Goal: Task Accomplishment & Management: Use online tool/utility

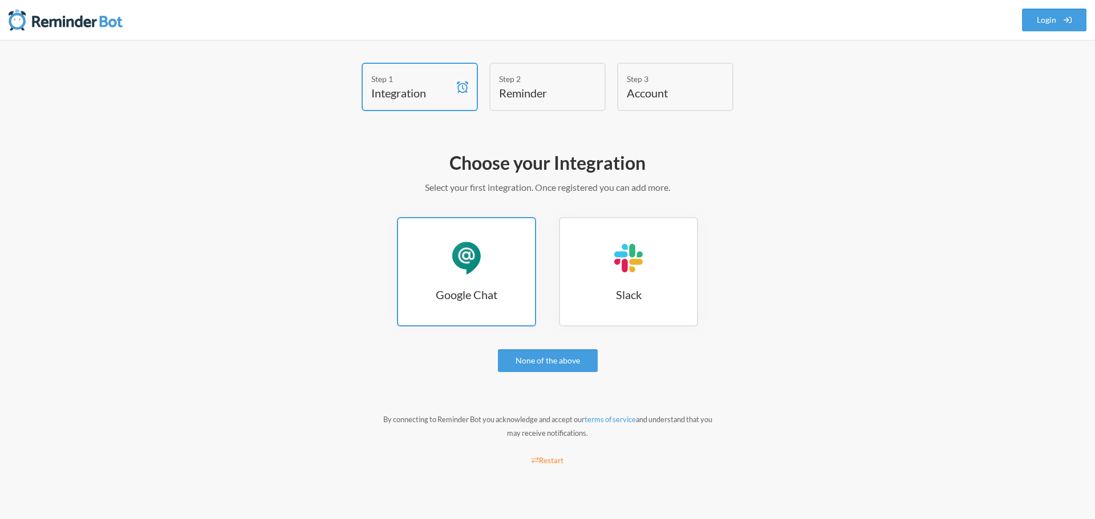
click at [478, 280] on link "Google Chat Google Chat" at bounding box center [466, 271] width 139 height 109
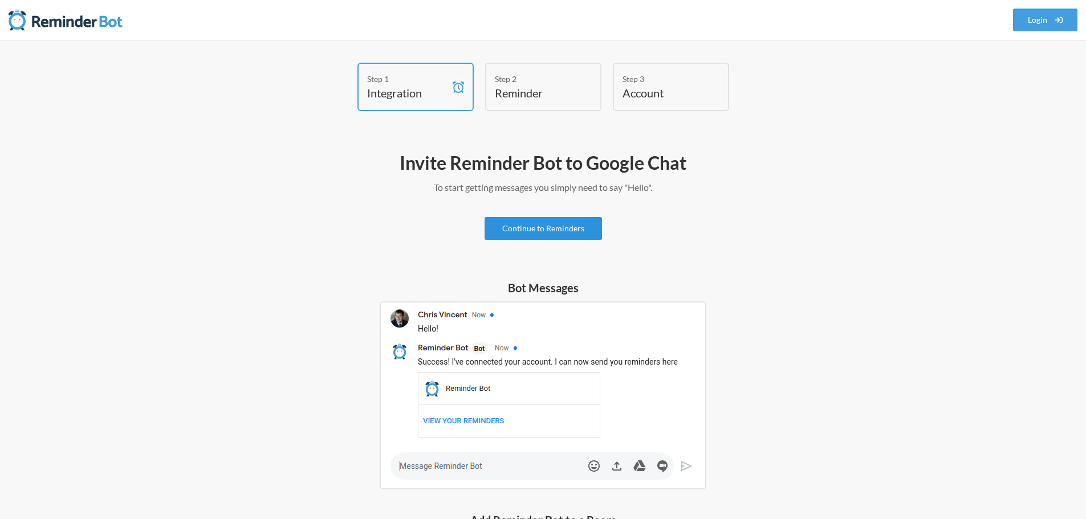
click at [535, 226] on link "Continue to Reminders" at bounding box center [543, 228] width 117 height 23
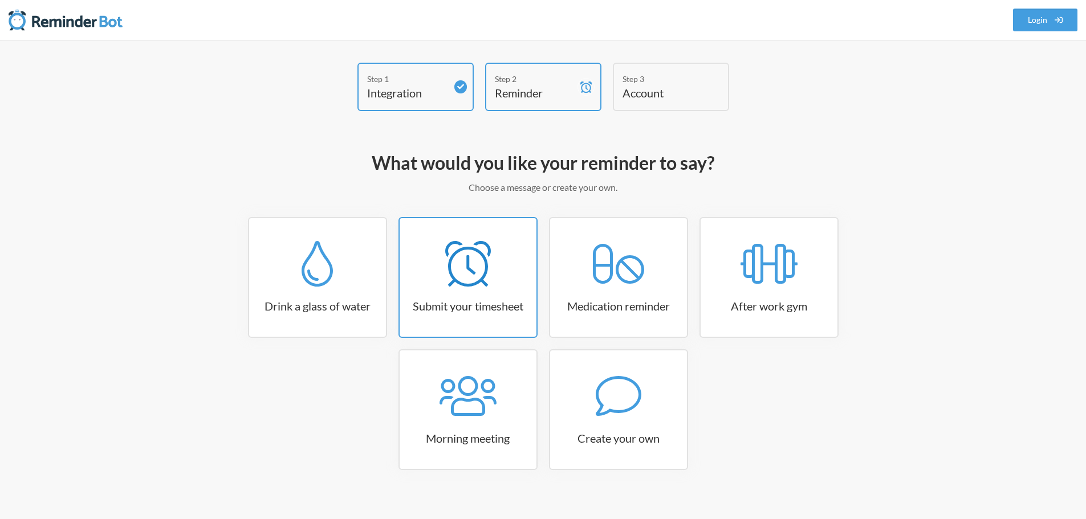
click at [501, 314] on link "Submit your timesheet" at bounding box center [468, 277] width 139 height 121
select select "15:30:00"
select select "true"
select select "16:30:00"
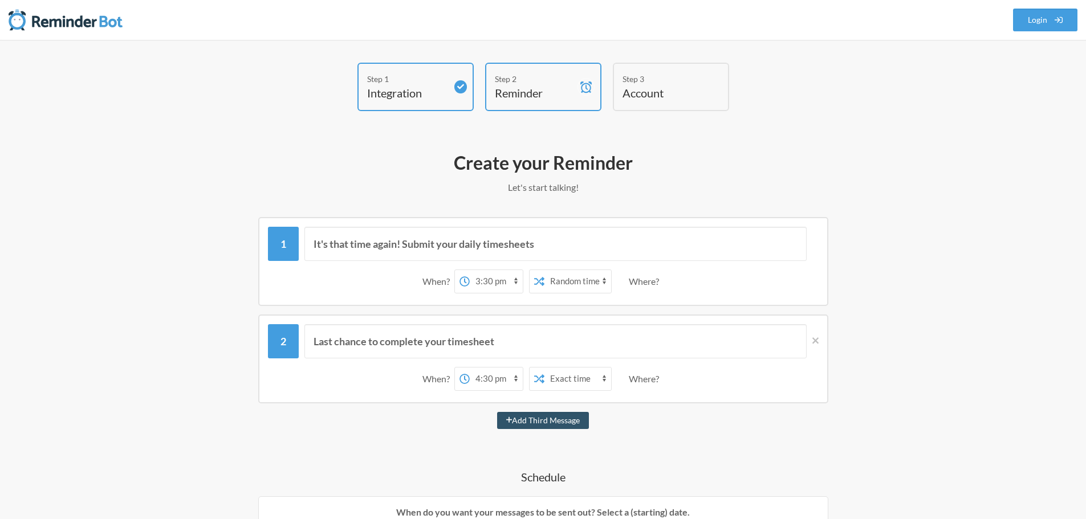
click at [491, 283] on select "12:00 am 12:15 am 12:30 am 12:45 am 1:00 am 1:15 am 1:30 am 1:45 am 2:00 am 2:1…" at bounding box center [496, 281] width 53 height 23
click at [401, 274] on div "When? 12:00 am 12:15 am 12:30 am 12:45 am 1:00 am 1:15 am 1:30 am 1:45 am 2:00 …" at bounding box center [543, 281] width 551 height 35
click at [503, 278] on select "12:00 am 12:15 am 12:30 am 12:45 am 1:00 am 1:15 am 1:30 am 1:45 am 2:00 am 2:1…" at bounding box center [496, 281] width 53 height 23
click at [384, 269] on div "When? 12:00 am 12:15 am 12:30 am 12:45 am 1:00 am 1:15 am 1:30 am 1:45 am 2:00 …" at bounding box center [543, 281] width 551 height 35
click at [591, 273] on select "Exact time Random time" at bounding box center [578, 281] width 67 height 23
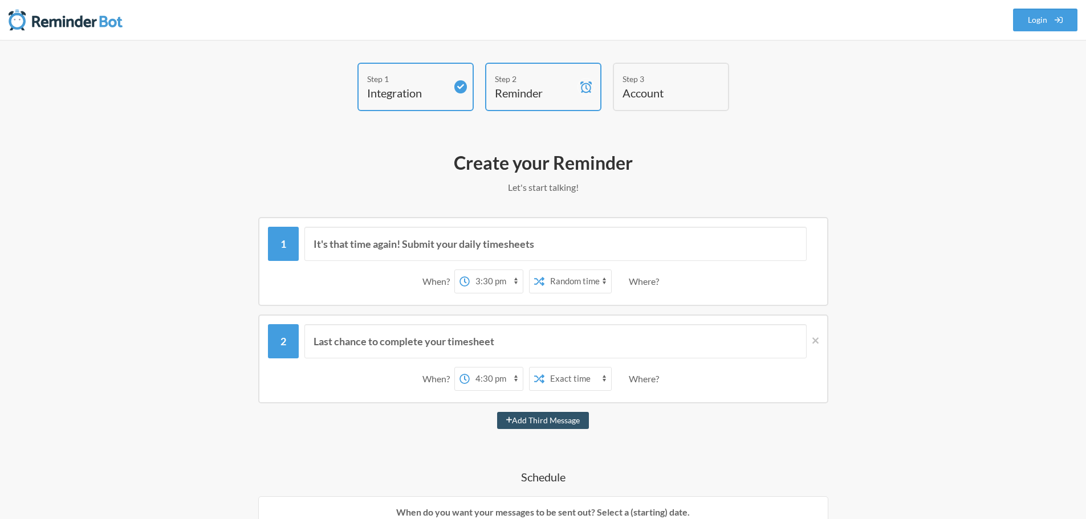
click at [672, 290] on div "When? 12:00 am 12:15 am 12:30 am 12:45 am 1:00 am 1:15 am 1:30 am 1:45 am 2:00 …" at bounding box center [543, 281] width 551 height 35
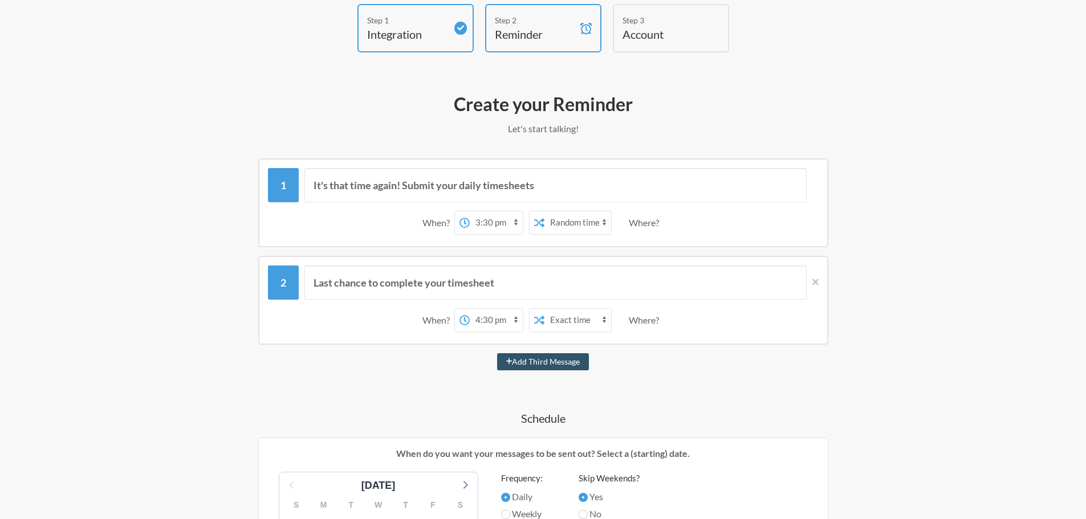
scroll to position [171, 0]
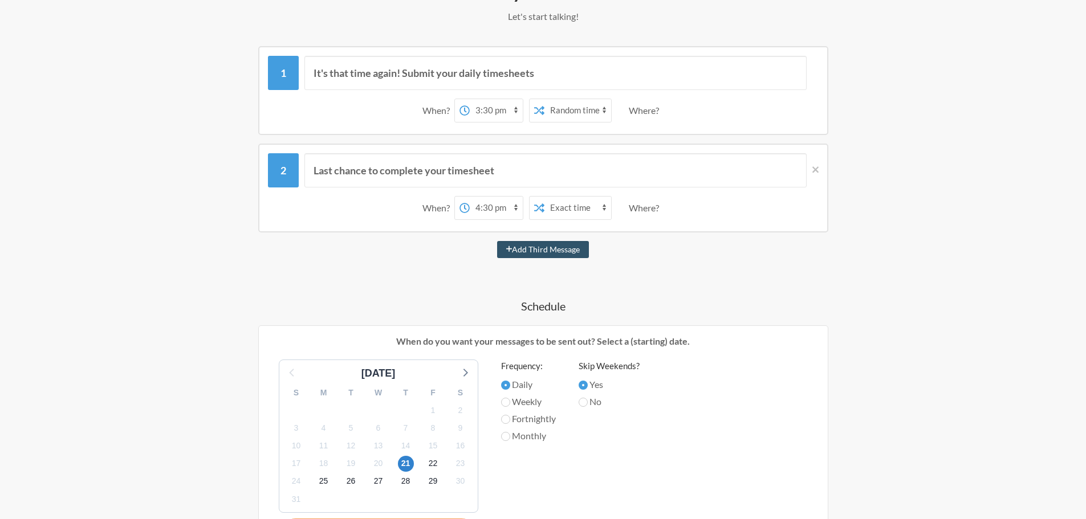
click at [512, 404] on label "Weekly" at bounding box center [528, 402] width 55 height 14
click at [510, 404] on input "Weekly" at bounding box center [505, 402] width 9 height 9
radio input "true"
click at [584, 404] on input "No" at bounding box center [583, 402] width 9 height 9
radio input "true"
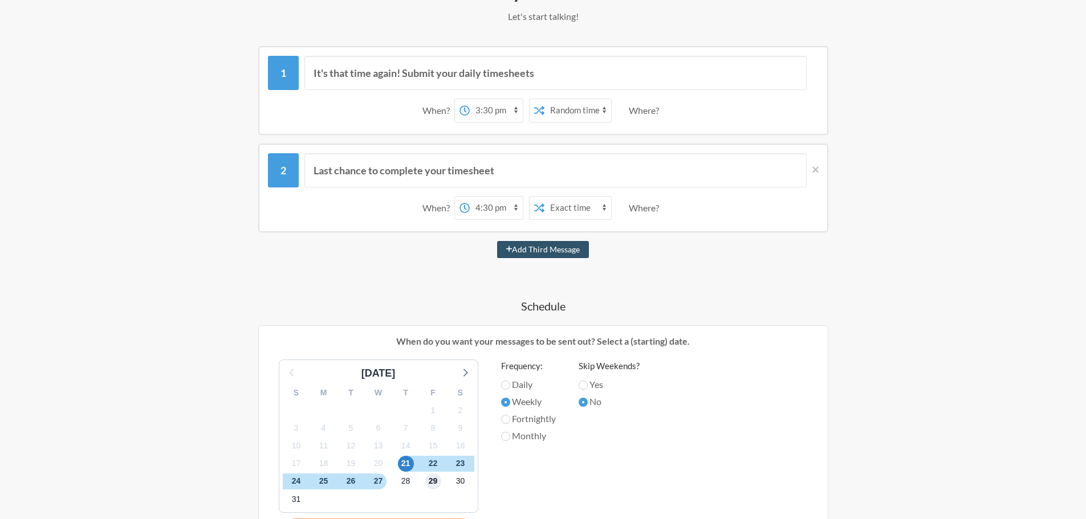
click at [438, 477] on span "29" at bounding box center [433, 482] width 16 height 16
click at [431, 460] on span "22" at bounding box center [433, 464] width 16 height 16
click at [505, 410] on div "Weekly" at bounding box center [528, 403] width 55 height 17
click at [511, 422] on label "Fortnightly" at bounding box center [528, 419] width 55 height 14
click at [510, 422] on input "Fortnightly" at bounding box center [505, 419] width 9 height 9
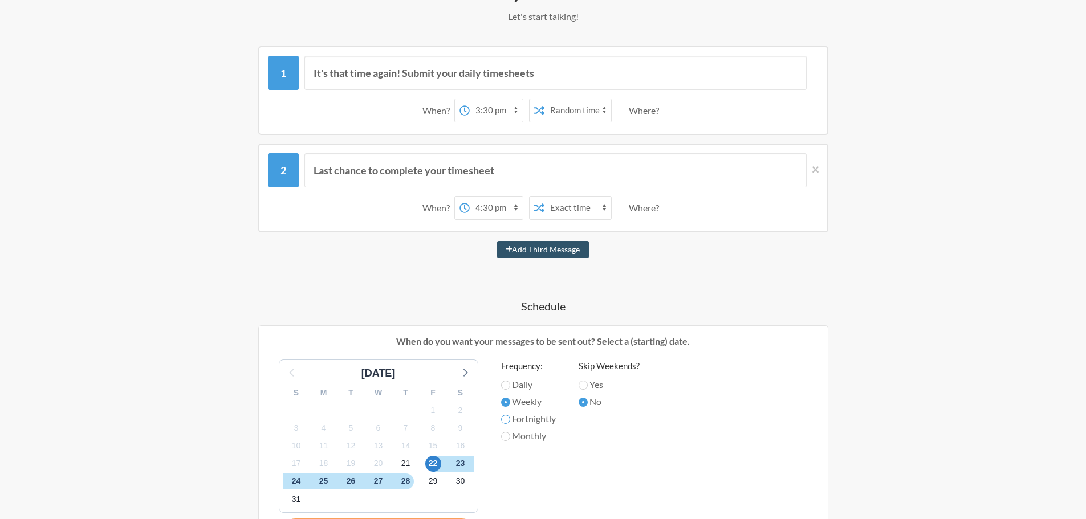
radio input "true"
click at [510, 433] on label "Monthly" at bounding box center [528, 436] width 55 height 14
click at [510, 433] on input "Monthly" at bounding box center [505, 436] width 9 height 9
radio input "true"
click at [510, 407] on label "Weekly" at bounding box center [528, 402] width 55 height 14
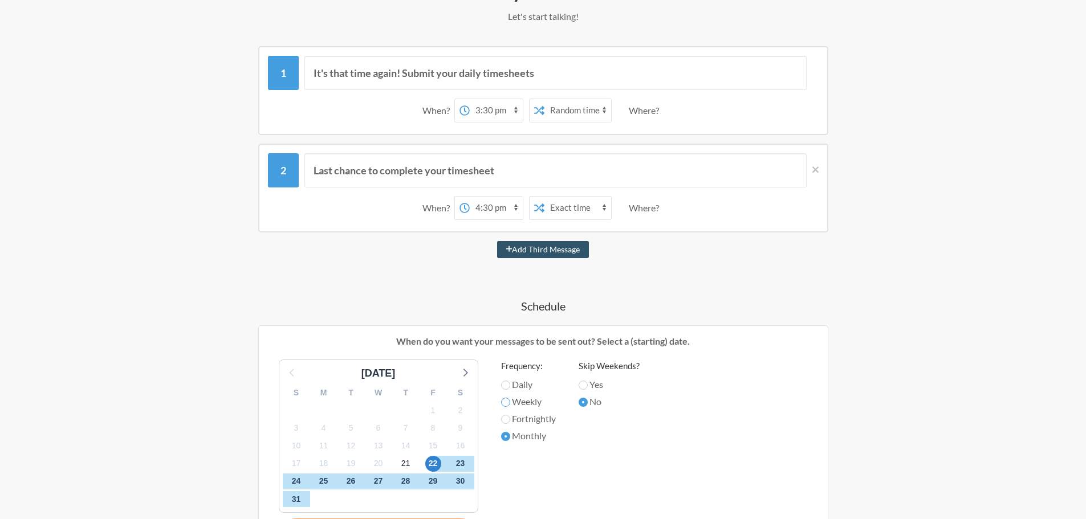
click at [510, 407] on input "Weekly" at bounding box center [505, 402] width 9 height 9
radio input "true"
click at [433, 487] on span "29" at bounding box center [433, 482] width 16 height 16
click at [319, 499] on div "1" at bounding box center [323, 500] width 27 height 18
click at [315, 493] on div "1" at bounding box center [323, 500] width 27 height 18
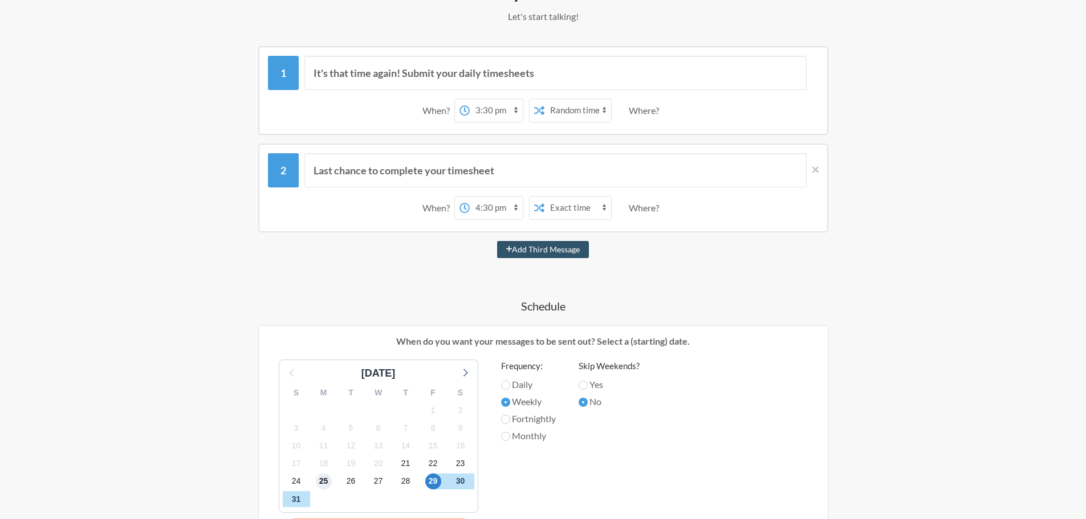
click at [317, 486] on span "25" at bounding box center [324, 482] width 16 height 16
click at [433, 478] on span "29" at bounding box center [433, 482] width 16 height 16
click at [432, 468] on span "22" at bounding box center [433, 464] width 16 height 16
drag, startPoint x: 411, startPoint y: 480, endPoint x: 476, endPoint y: 497, distance: 67.2
click at [476, 497] on div "S M T W T F S 27 28 29 30 31 1 2 3 4 5 6 7 8 9 10 11 12 13 14 15 16 17 18 19 20…" at bounding box center [378, 446] width 198 height 131
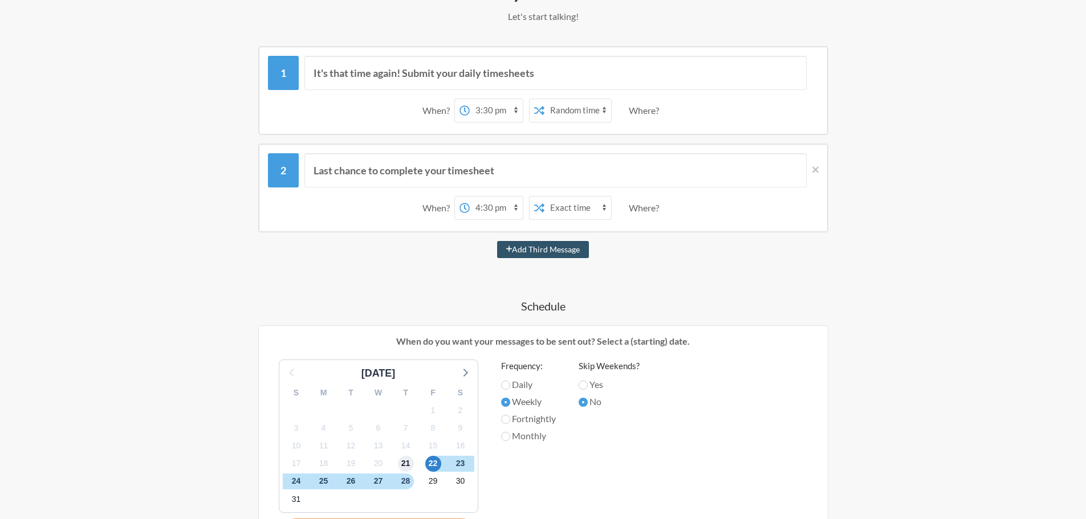
click at [409, 459] on span "21" at bounding box center [406, 464] width 16 height 16
click at [455, 468] on span "23" at bounding box center [461, 464] width 16 height 16
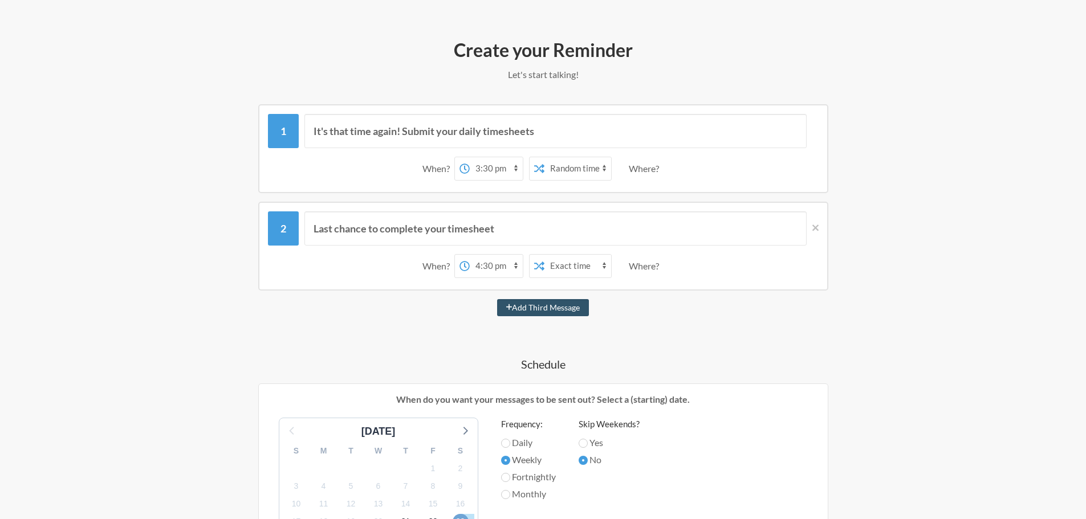
scroll to position [0, 0]
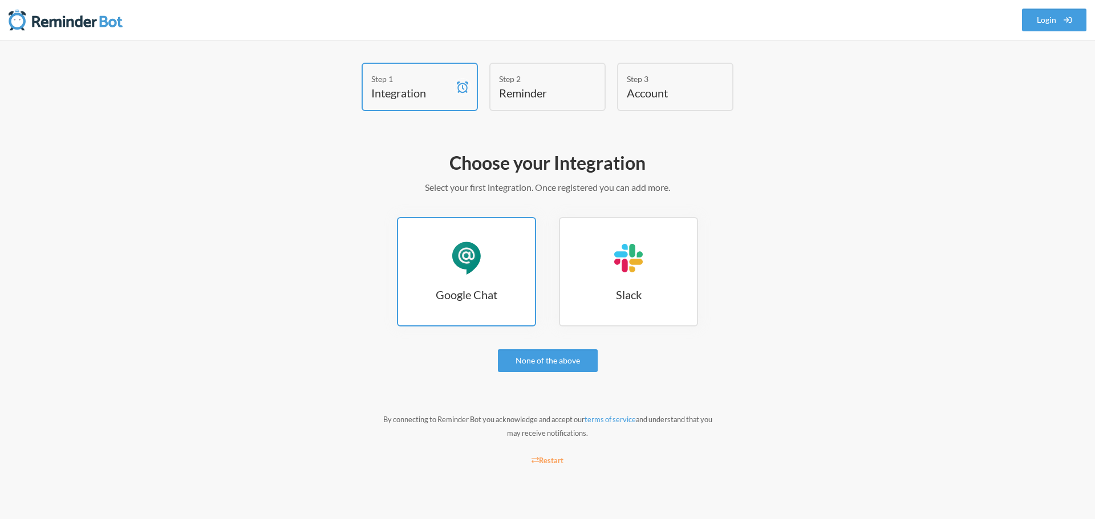
click at [458, 286] on link "Google Chat Google Chat" at bounding box center [466, 271] width 139 height 109
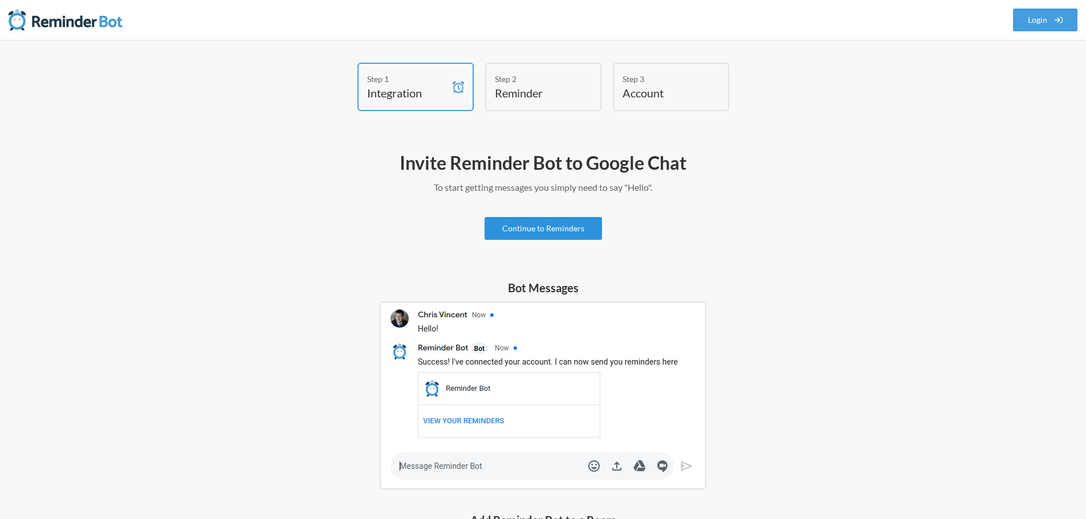
click at [525, 231] on link "Continue to Reminders" at bounding box center [543, 228] width 117 height 23
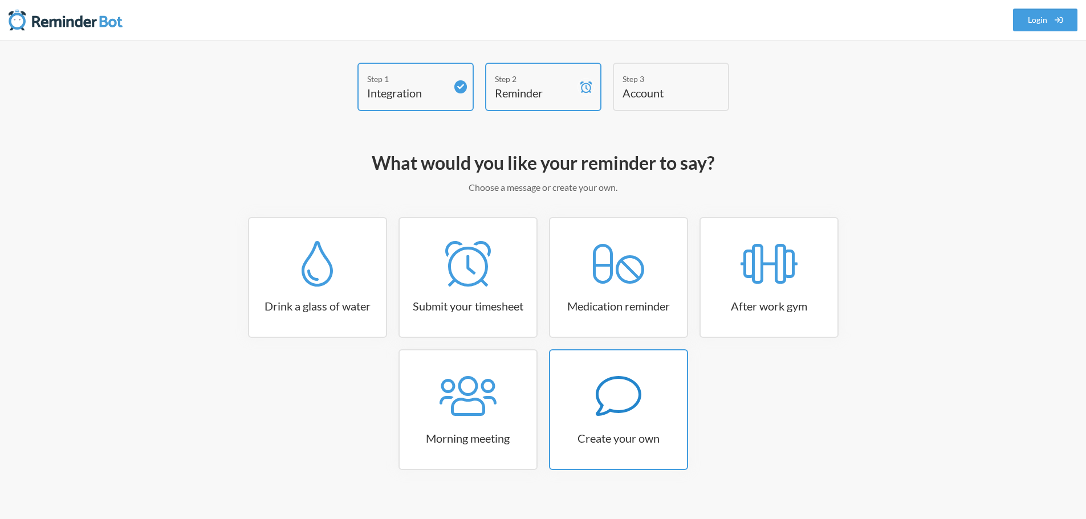
click at [654, 432] on h3 "Create your own" at bounding box center [618, 438] width 137 height 16
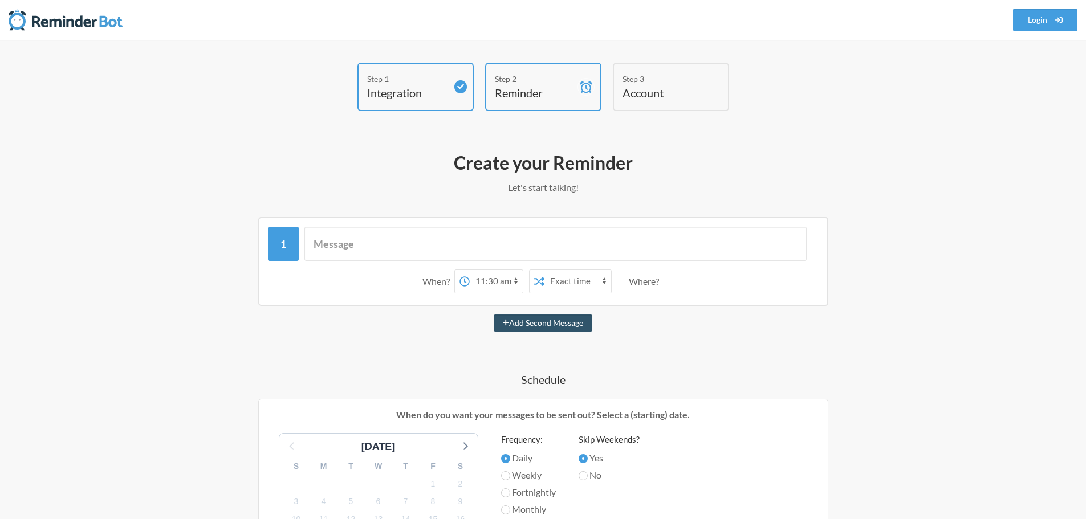
click at [517, 282] on select "12:00 am 12:15 am 12:30 am 12:45 am 1:00 am 1:15 am 1:30 am 1:45 am 2:00 am 2:1…" at bounding box center [496, 281] width 53 height 23
click at [645, 292] on div "Where?" at bounding box center [646, 282] width 35 height 24
click at [658, 283] on div "Where?" at bounding box center [646, 282] width 35 height 24
click at [649, 283] on div "Where?" at bounding box center [646, 282] width 35 height 24
click at [584, 282] on select "Exact time Random time" at bounding box center [578, 281] width 67 height 23
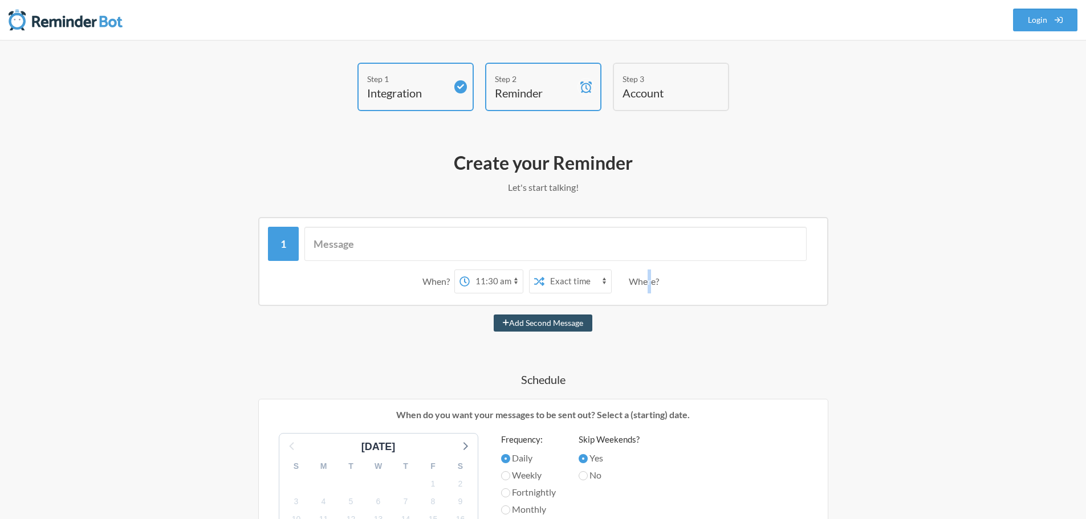
click at [503, 283] on select "12:00 am 12:15 am 12:30 am 12:45 am 1:00 am 1:15 am 1:30 am 1:45 am 2:00 am 2:1…" at bounding box center [496, 281] width 53 height 23
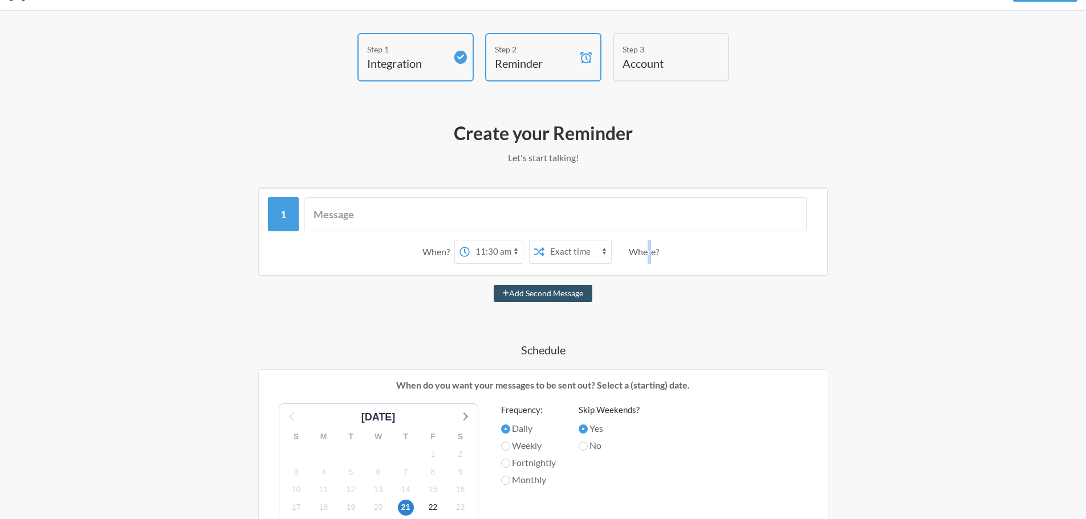
scroll to position [57, 0]
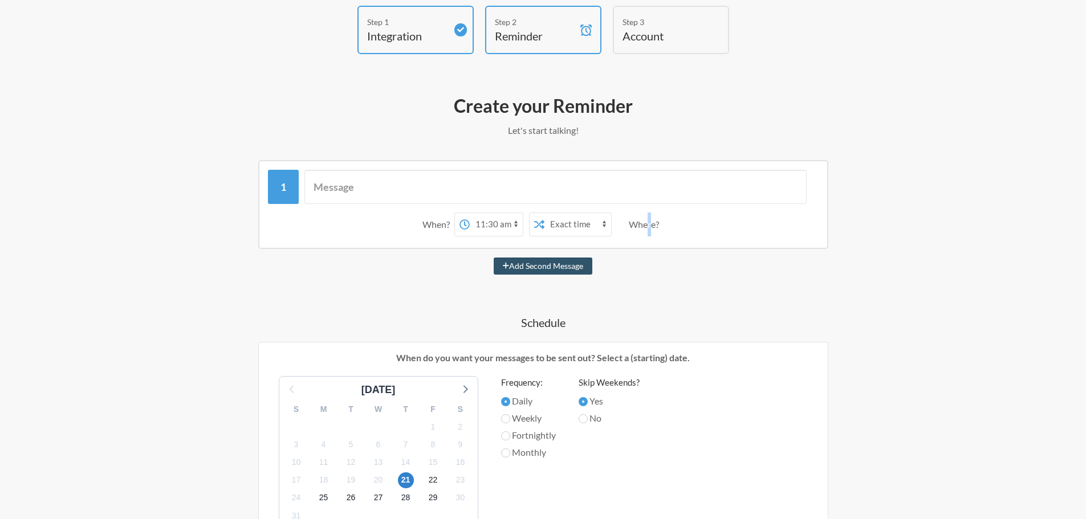
click at [498, 220] on select "12:00 am 12:15 am 12:30 am 12:45 am 1:00 am 1:15 am 1:30 am 1:45 am 2:00 am 2:1…" at bounding box center [496, 224] width 53 height 23
click at [470, 213] on select "12:00 am 12:15 am 12:30 am 12:45 am 1:00 am 1:15 am 1:30 am 1:45 am 2:00 am 2:1…" at bounding box center [496, 224] width 53 height 23
click at [499, 220] on select "12:00 am 12:15 am 12:30 am 12:45 am 1:00 am 1:15 am 1:30 am 1:45 am 2:00 am 2:1…" at bounding box center [496, 224] width 53 height 23
select select "10:00:00"
click at [470, 213] on select "12:00 am 12:15 am 12:30 am 12:45 am 1:00 am 1:15 am 1:30 am 1:45 am 2:00 am 2:1…" at bounding box center [496, 224] width 53 height 23
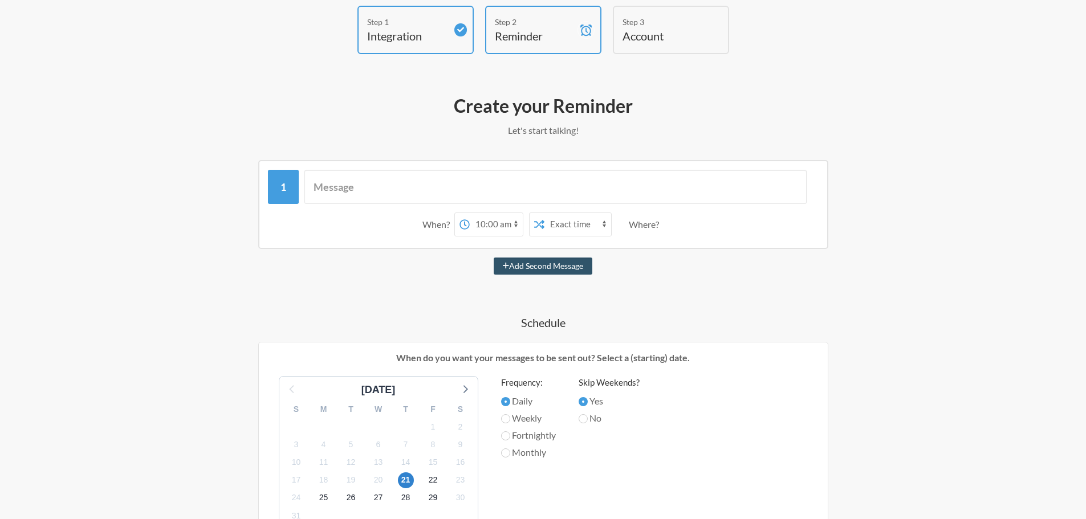
click at [643, 234] on div "Where?" at bounding box center [646, 225] width 35 height 24
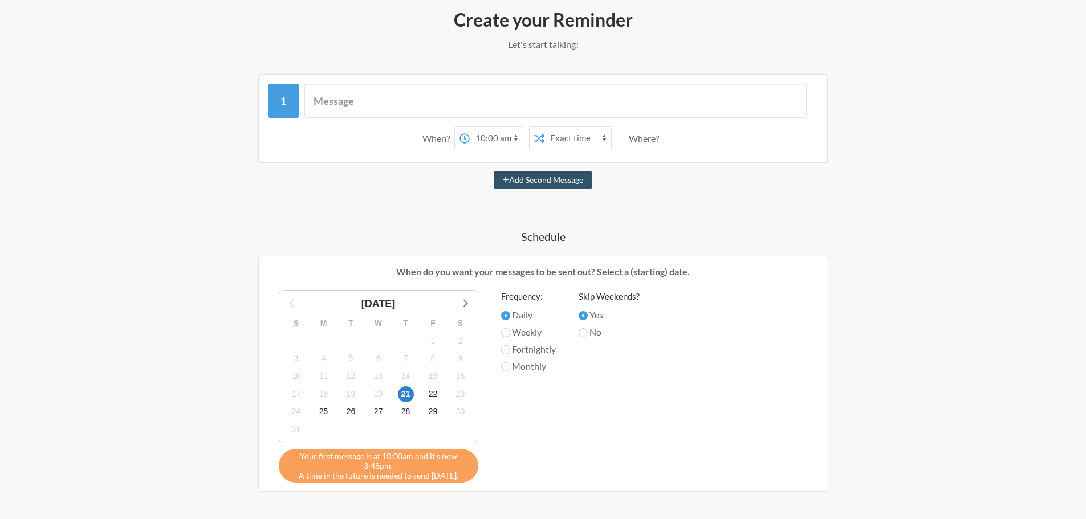
scroll to position [171, 0]
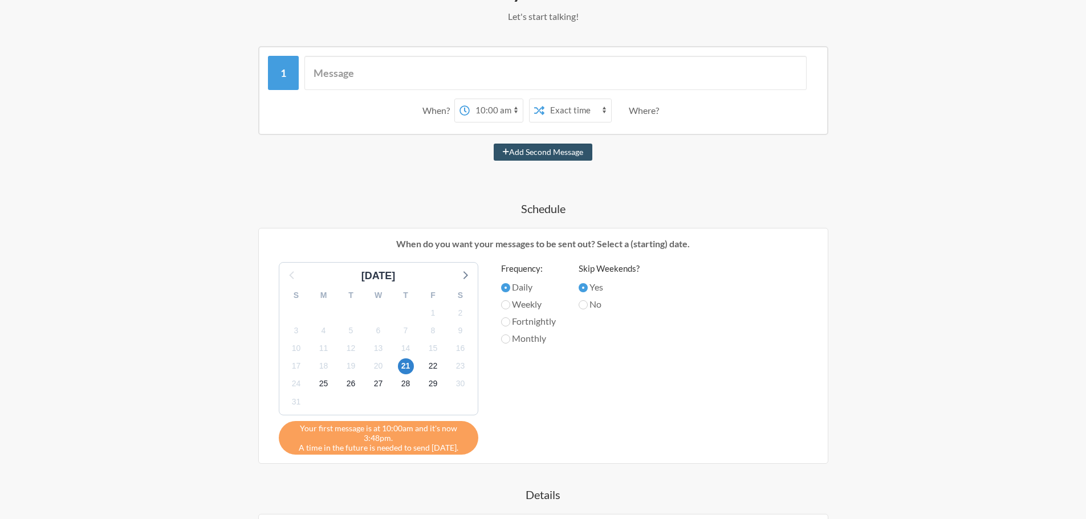
click at [514, 300] on label "Weekly" at bounding box center [528, 305] width 55 height 14
click at [510, 300] on input "Weekly" at bounding box center [505, 304] width 9 height 9
radio input "true"
click at [440, 370] on span "22" at bounding box center [433, 367] width 16 height 16
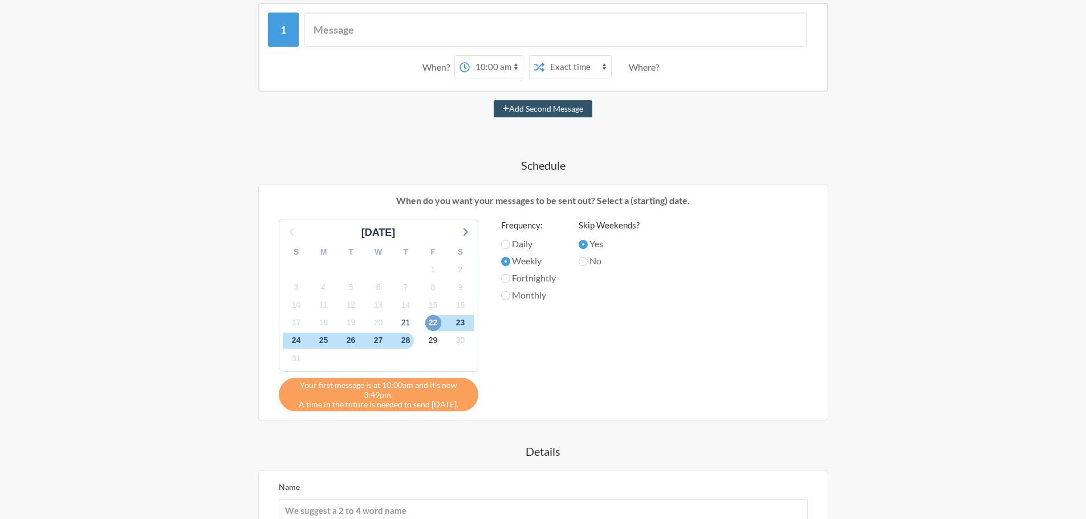
scroll to position [342, 0]
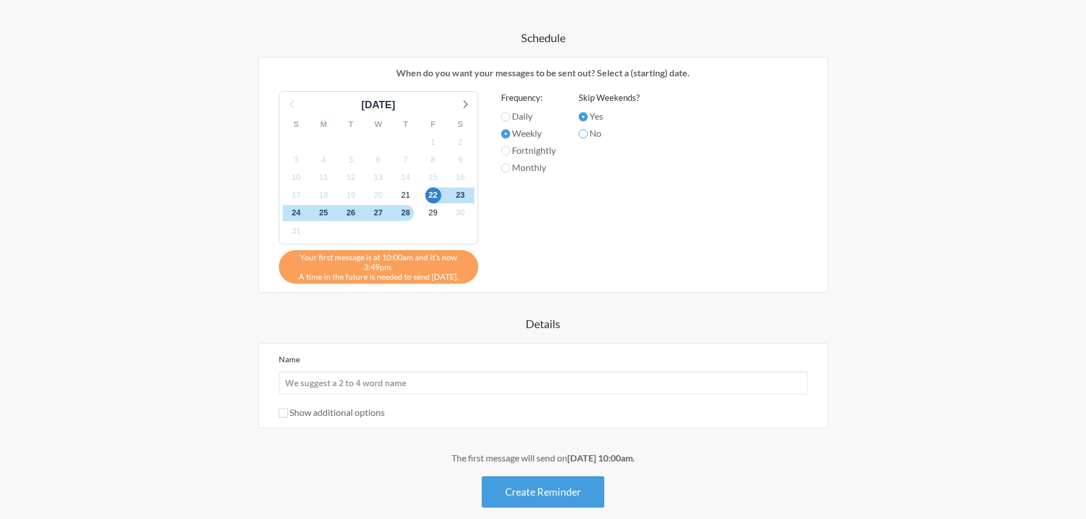
click at [588, 132] on input "No" at bounding box center [583, 133] width 9 height 9
radio input "true"
click at [596, 111] on label "Yes" at bounding box center [609, 116] width 61 height 14
click at [588, 112] on input "Yes" at bounding box center [583, 116] width 9 height 9
radio input "true"
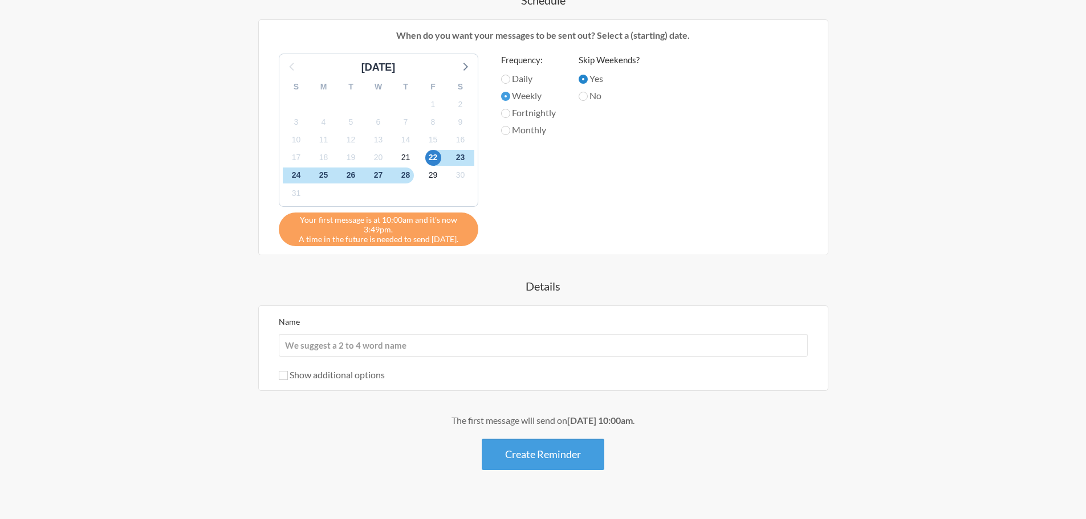
scroll to position [399, 0]
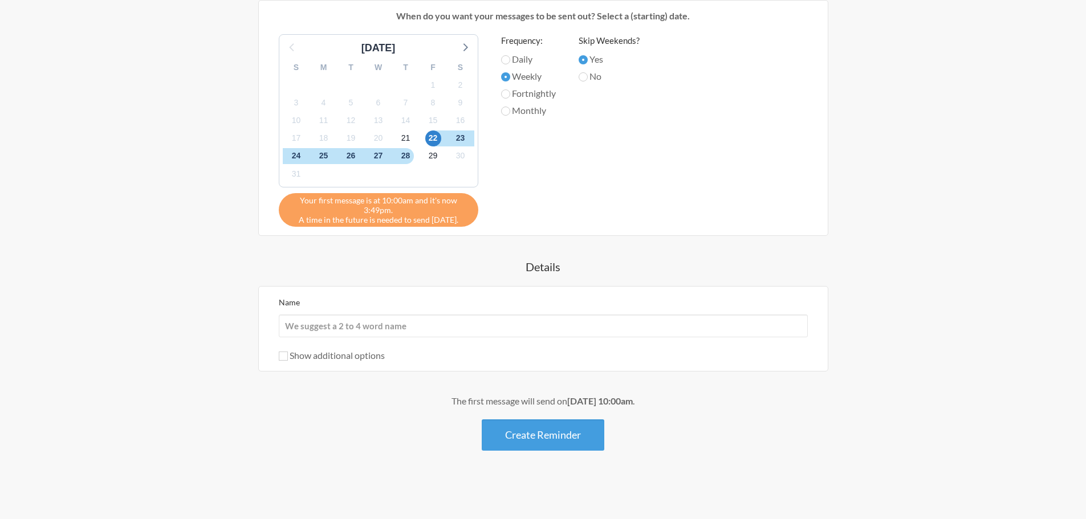
click at [301, 356] on label "Show additional options" at bounding box center [332, 355] width 106 height 11
click at [288, 356] on input "Show additional options" at bounding box center [283, 356] width 9 height 9
checkbox input "true"
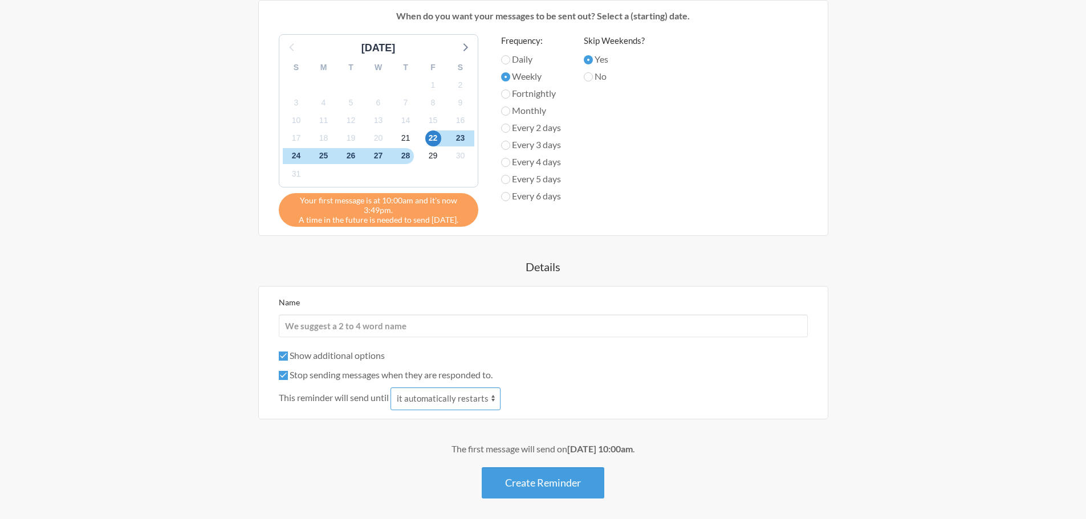
click at [476, 391] on select "it automatically restarts it is replied to" at bounding box center [446, 399] width 110 height 23
click at [567, 351] on div "Show additional options" at bounding box center [543, 356] width 529 height 14
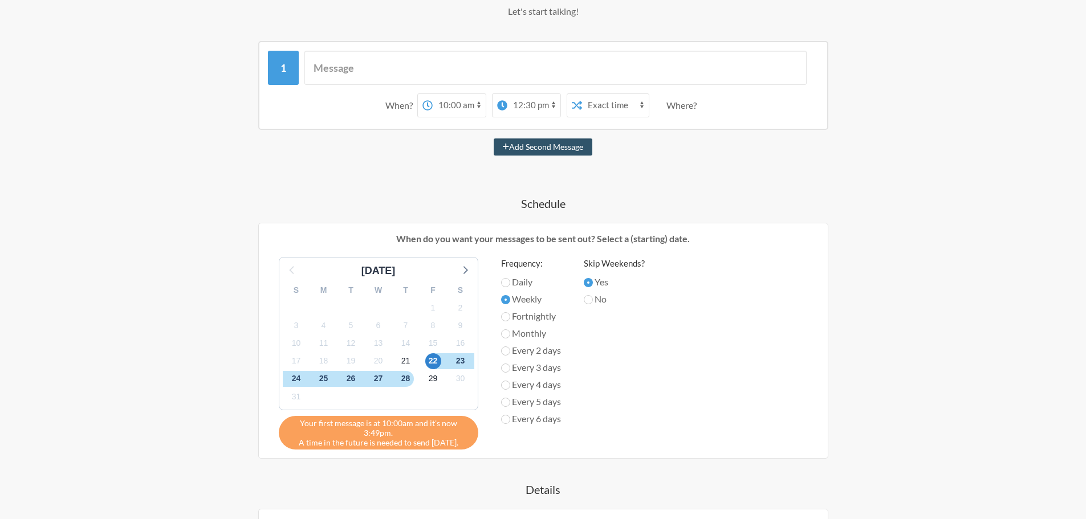
scroll to position [171, 0]
